Goal: Register for event/course

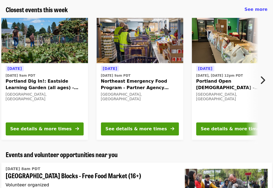
scroll to position [189, 0]
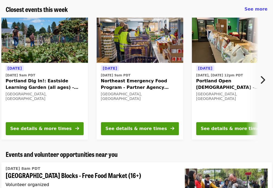
click at [138, 127] on div "See details & more times" at bounding box center [135, 128] width 61 height 6
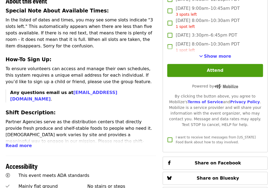
scroll to position [216, 0]
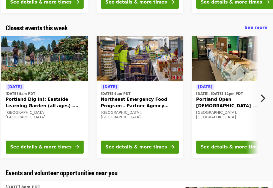
scroll to position [135, 0]
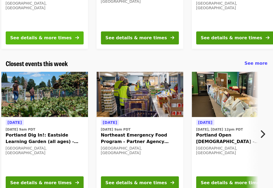
click at [43, 39] on div "See details & more times" at bounding box center [40, 38] width 61 height 6
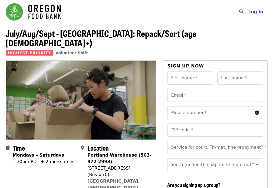
scroll to position [27, 0]
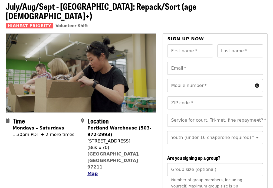
click at [93, 171] on span "Map" at bounding box center [92, 173] width 10 height 5
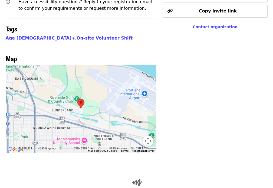
scroll to position [456, 0]
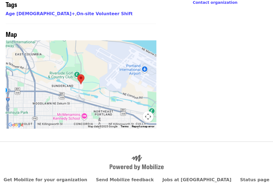
click at [77, 74] on area at bounding box center [77, 74] width 0 height 0
click at [79, 85] on div at bounding box center [81, 84] width 151 height 88
drag, startPoint x: 110, startPoint y: 60, endPoint x: 111, endPoint y: 57, distance: 3.5
click at [111, 57] on div at bounding box center [81, 84] width 151 height 88
drag, startPoint x: 74, startPoint y: 49, endPoint x: 65, endPoint y: 49, distance: 8.4
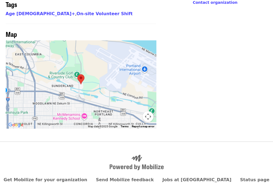
click at [72, 49] on div at bounding box center [81, 84] width 151 height 88
click at [92, 60] on div at bounding box center [81, 84] width 151 height 88
click at [147, 111] on button "Map camera controls" at bounding box center [147, 116] width 11 height 11
click at [132, 84] on button "Zoom in" at bounding box center [134, 89] width 11 height 11
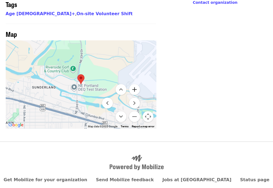
click at [132, 84] on button "Zoom in" at bounding box center [134, 89] width 11 height 11
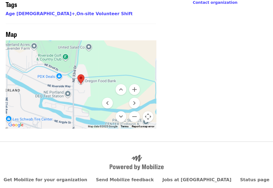
drag, startPoint x: 97, startPoint y: 70, endPoint x: 109, endPoint y: 64, distance: 12.9
click at [109, 64] on div "Keyboard shortcuts Map Data Map data ©2025 Google Map data ©2025 Google 200 m C…" at bounding box center [81, 84] width 151 height 88
click at [133, 84] on button "Zoom in" at bounding box center [134, 89] width 11 height 11
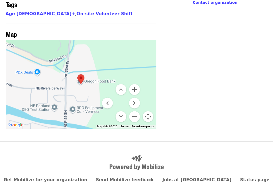
drag, startPoint x: 65, startPoint y: 61, endPoint x: 90, endPoint y: 61, distance: 25.7
click at [90, 61] on div at bounding box center [81, 84] width 151 height 88
click at [133, 97] on button "Move right" at bounding box center [134, 102] width 11 height 11
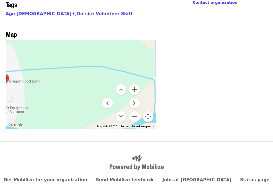
click at [110, 97] on button "Move left" at bounding box center [107, 102] width 11 height 11
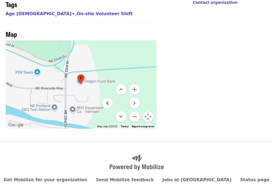
click at [110, 97] on button "Move left" at bounding box center [107, 102] width 11 height 11
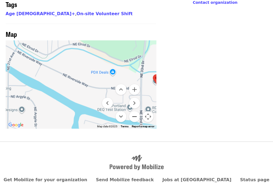
click at [134, 111] on button "Zoom out" at bounding box center [134, 116] width 11 height 11
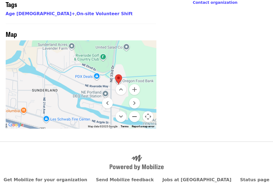
click at [134, 111] on button "Zoom out" at bounding box center [134, 116] width 11 height 11
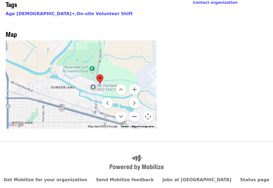
click at [134, 111] on button "Zoom out" at bounding box center [134, 116] width 11 height 11
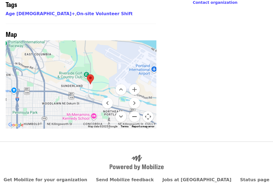
click at [134, 111] on button "Zoom out" at bounding box center [134, 116] width 11 height 11
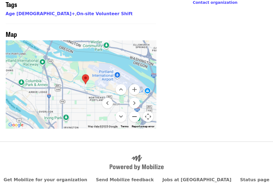
click at [134, 111] on button "Zoom out" at bounding box center [134, 116] width 11 height 11
